Goal: Transaction & Acquisition: Purchase product/service

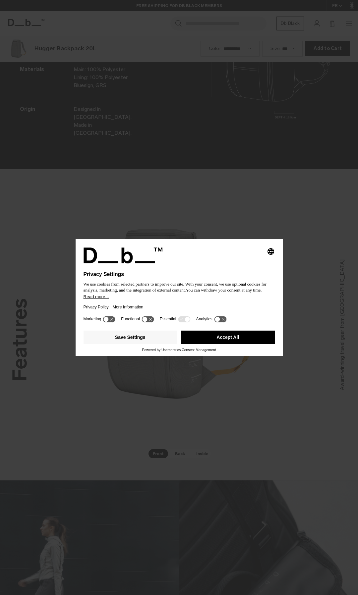
scroll to position [1191, 0]
